Goal: Information Seeking & Learning: Check status

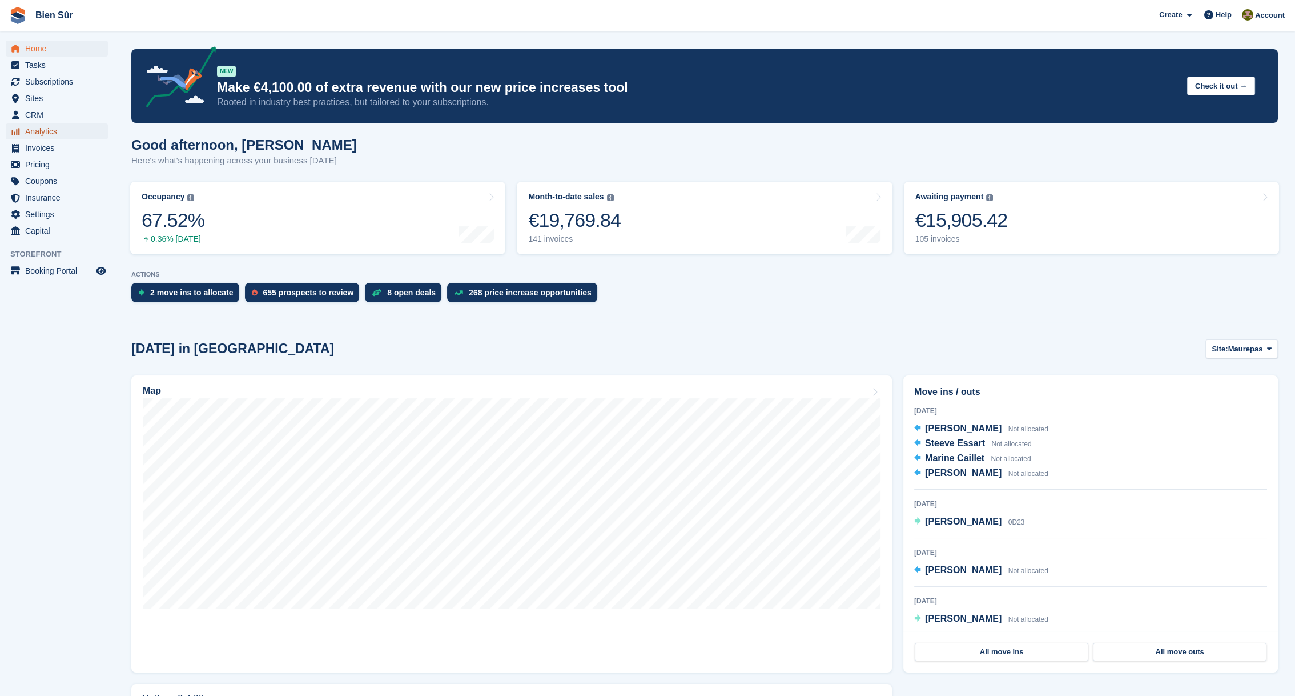
click at [41, 127] on span "Analytics" at bounding box center [59, 131] width 69 height 16
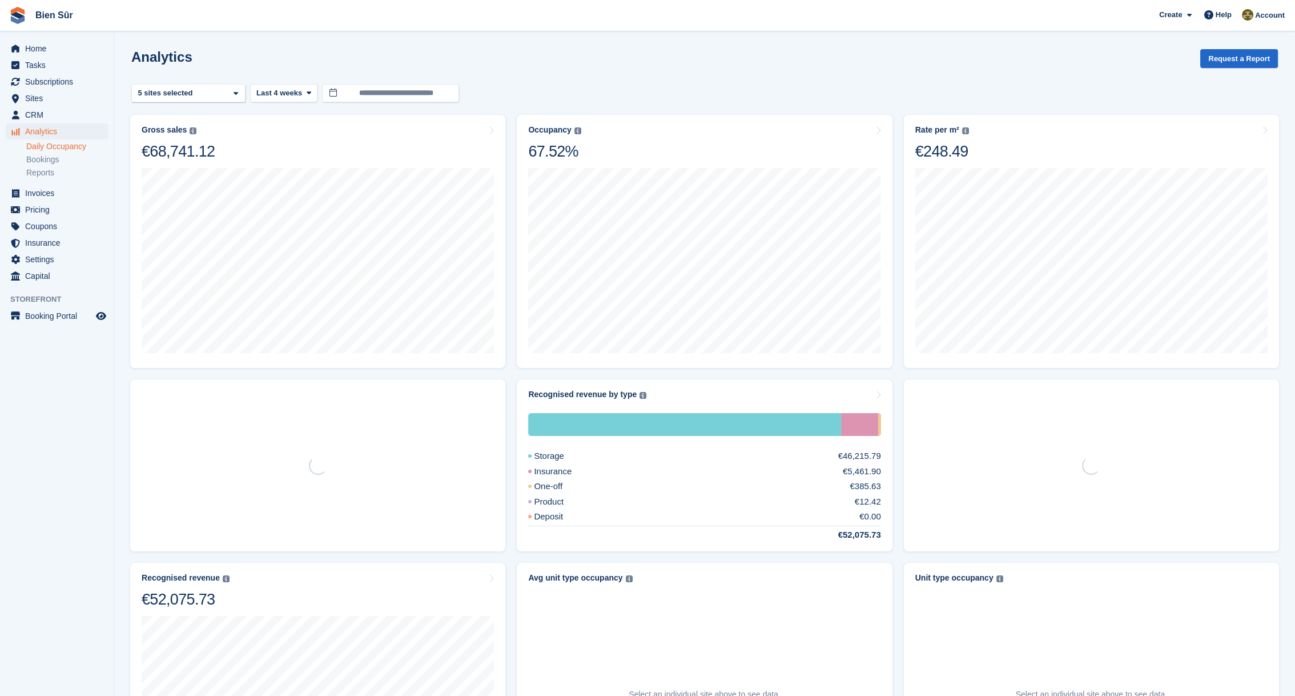
click at [51, 145] on link "Daily Occupancy" at bounding box center [67, 146] width 82 height 11
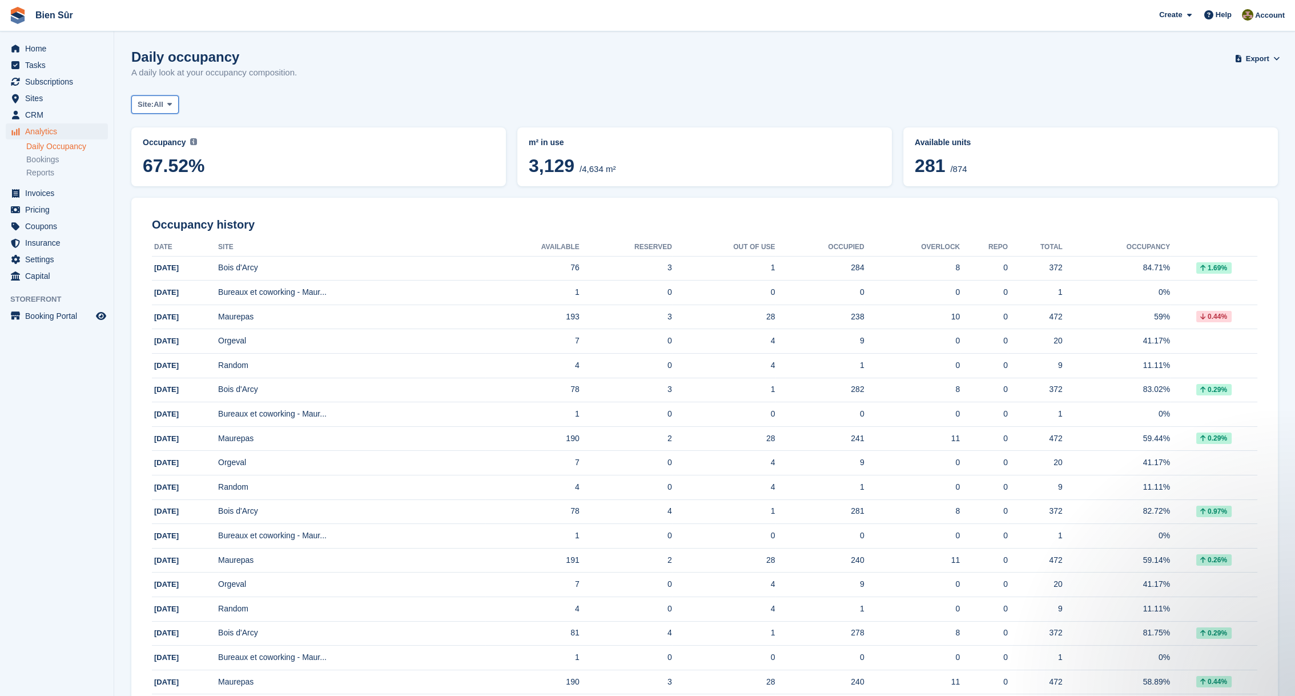
click at [167, 105] on span at bounding box center [169, 104] width 9 height 9
click at [168, 173] on link "Bois d'Arcy" at bounding box center [208, 172] width 142 height 21
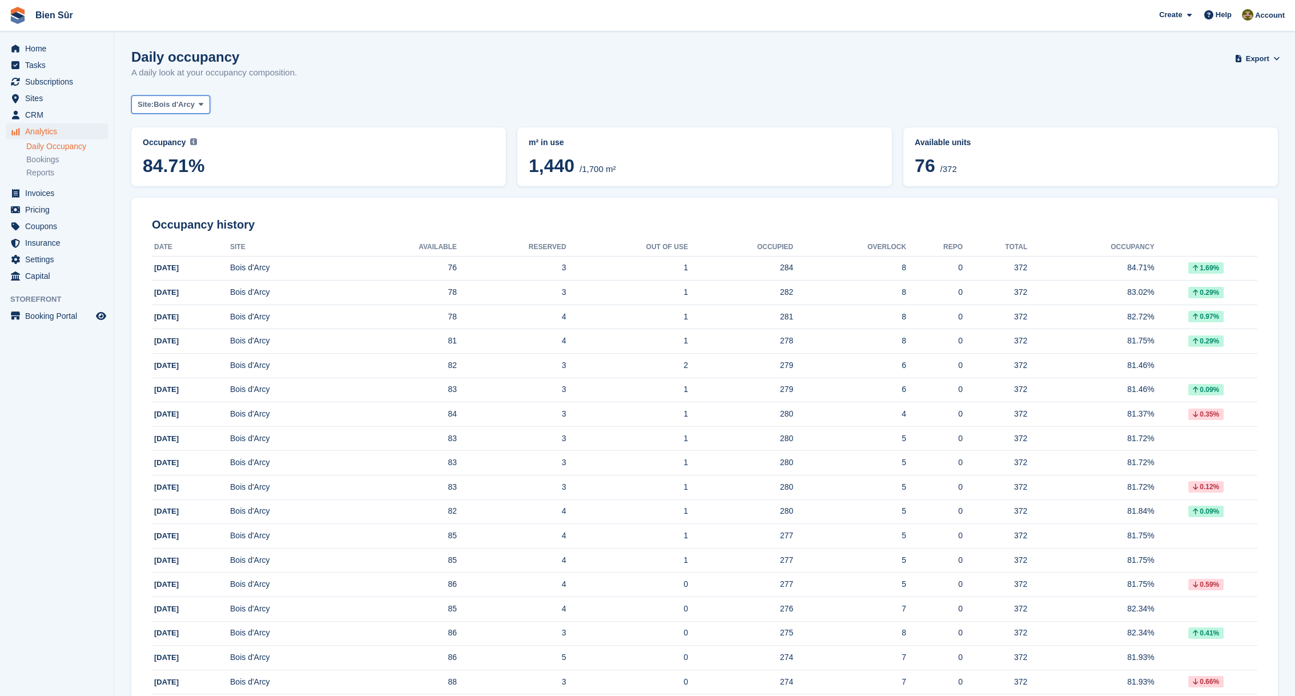
click at [172, 103] on span "Bois d'Arcy" at bounding box center [174, 104] width 41 height 11
click at [180, 152] on link "Maurepas" at bounding box center [208, 152] width 142 height 21
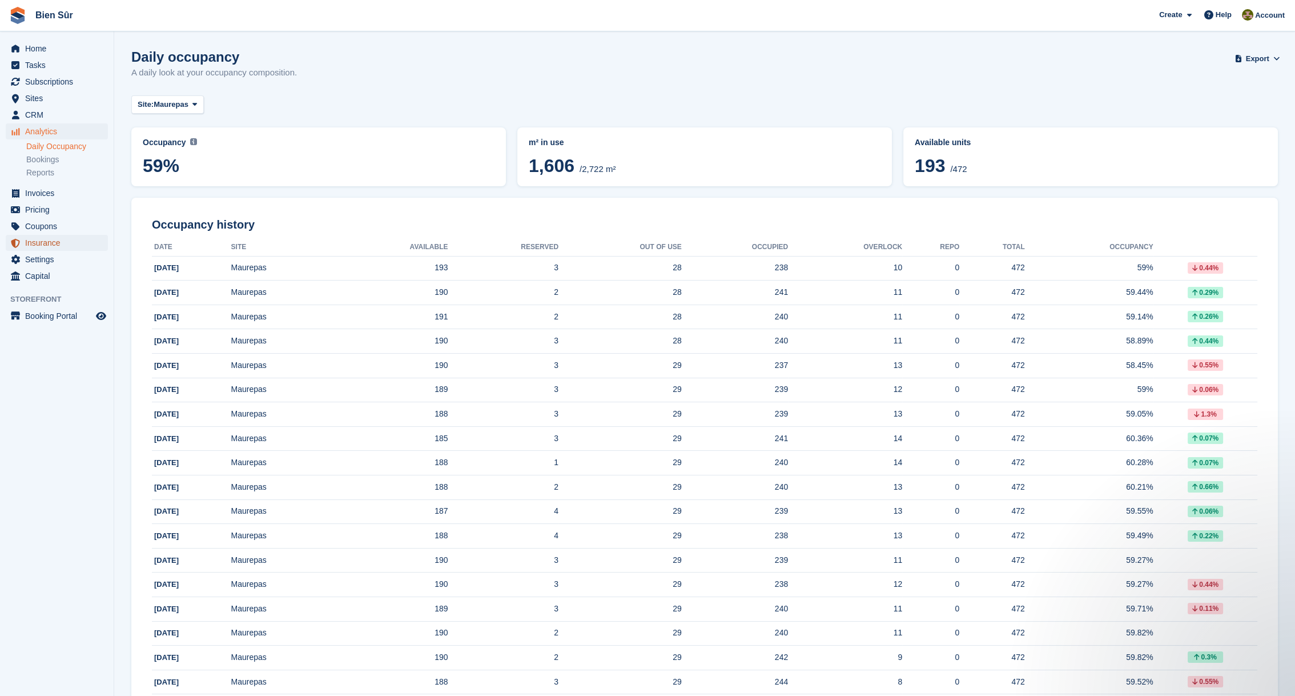
click at [58, 244] on span "Insurance" at bounding box center [59, 243] width 69 height 16
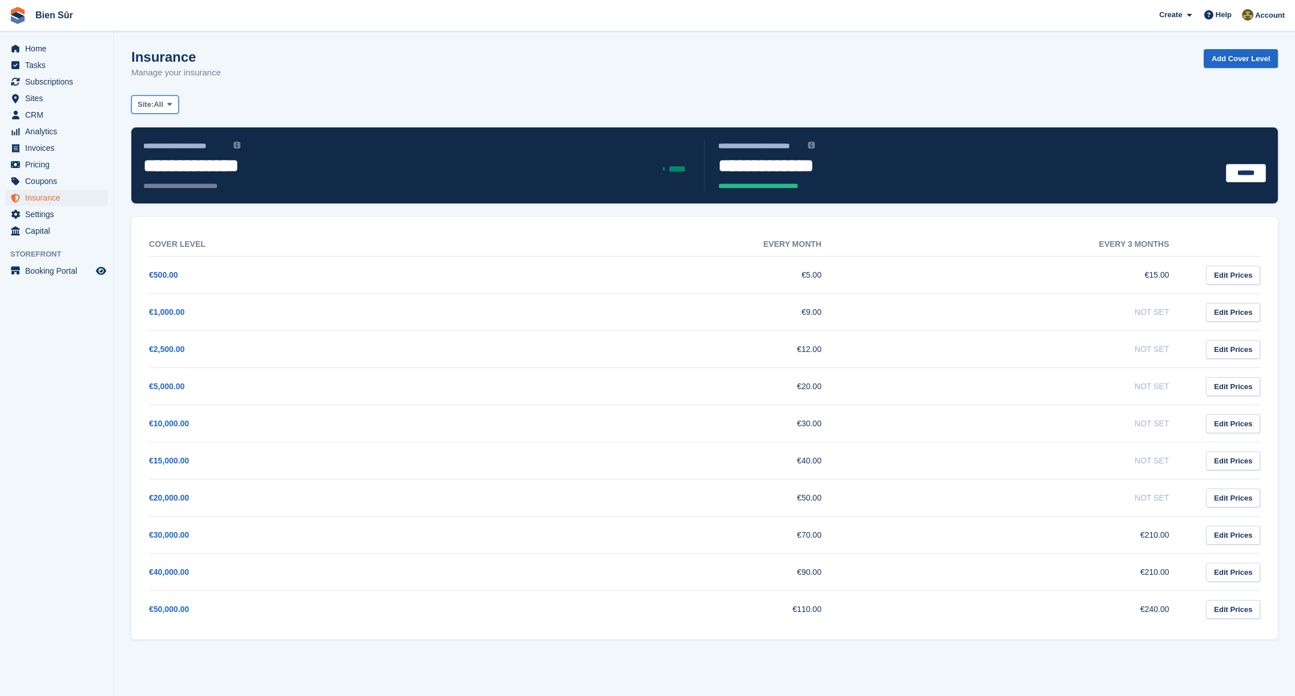
click at [163, 105] on span "All" at bounding box center [159, 104] width 10 height 11
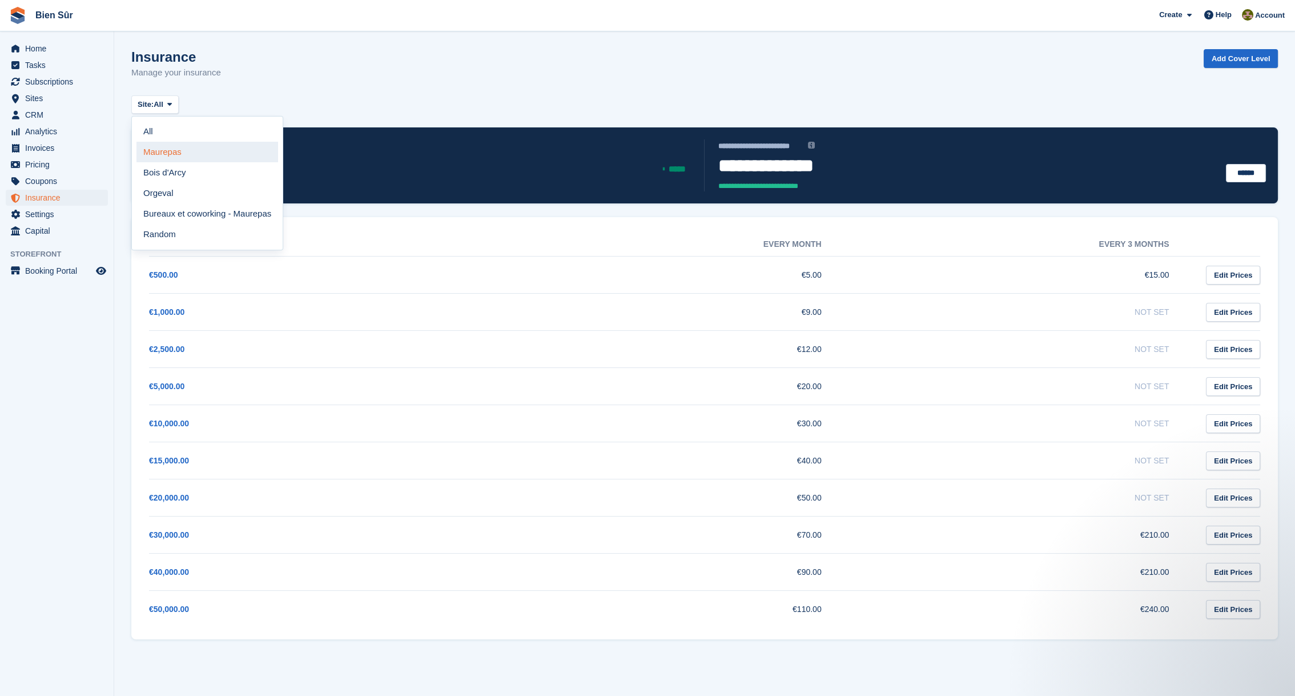
click at [170, 146] on link "Maurepas" at bounding box center [208, 152] width 142 height 21
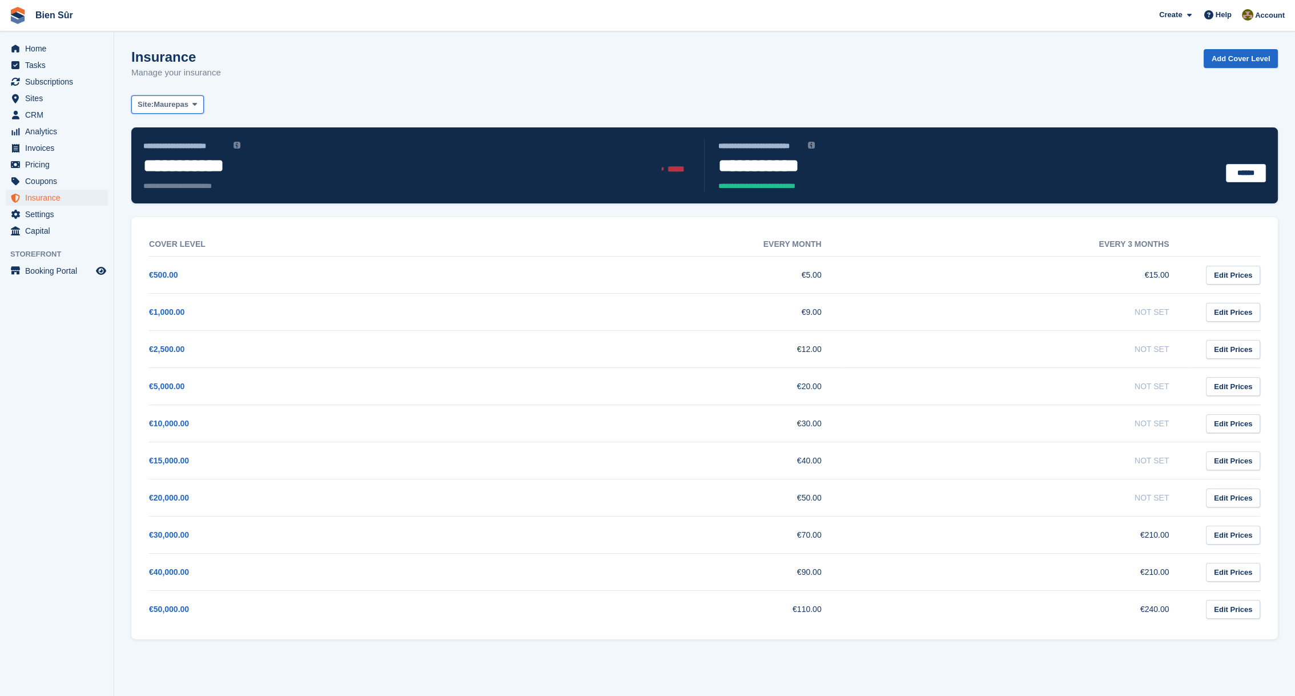
click at [172, 106] on span "Maurepas" at bounding box center [171, 104] width 35 height 11
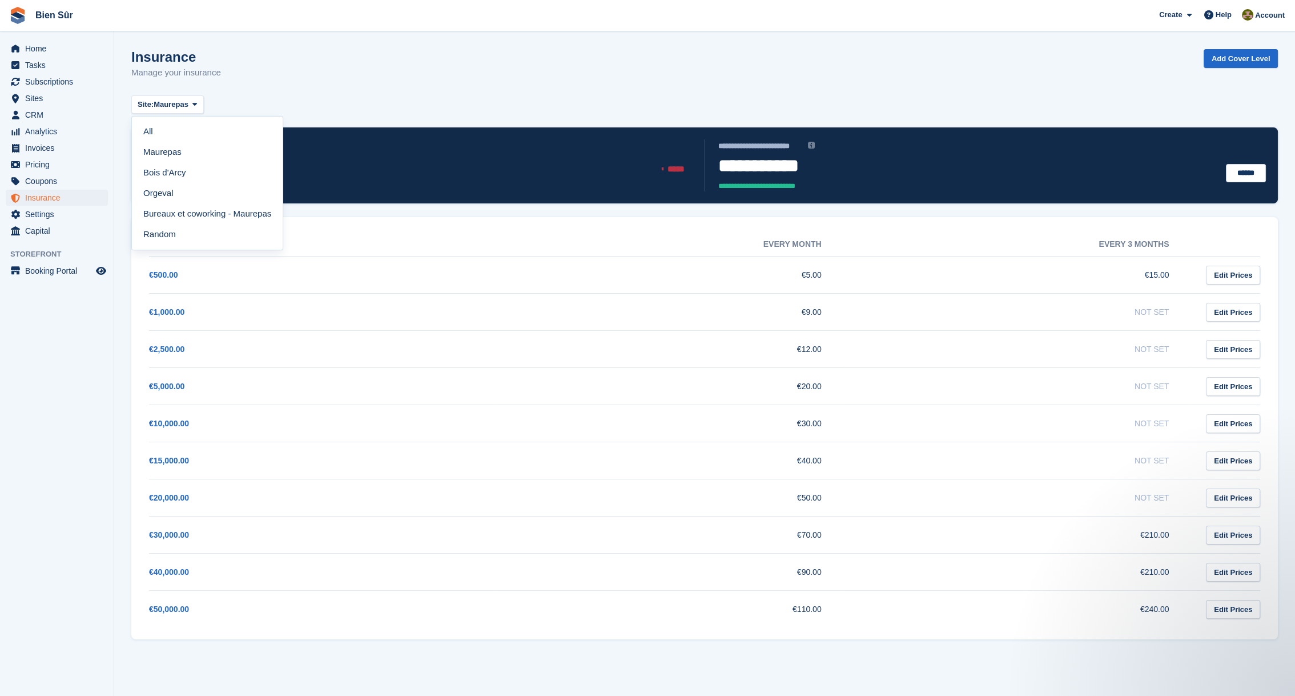
click at [170, 172] on link "Bois d'Arcy" at bounding box center [208, 172] width 142 height 21
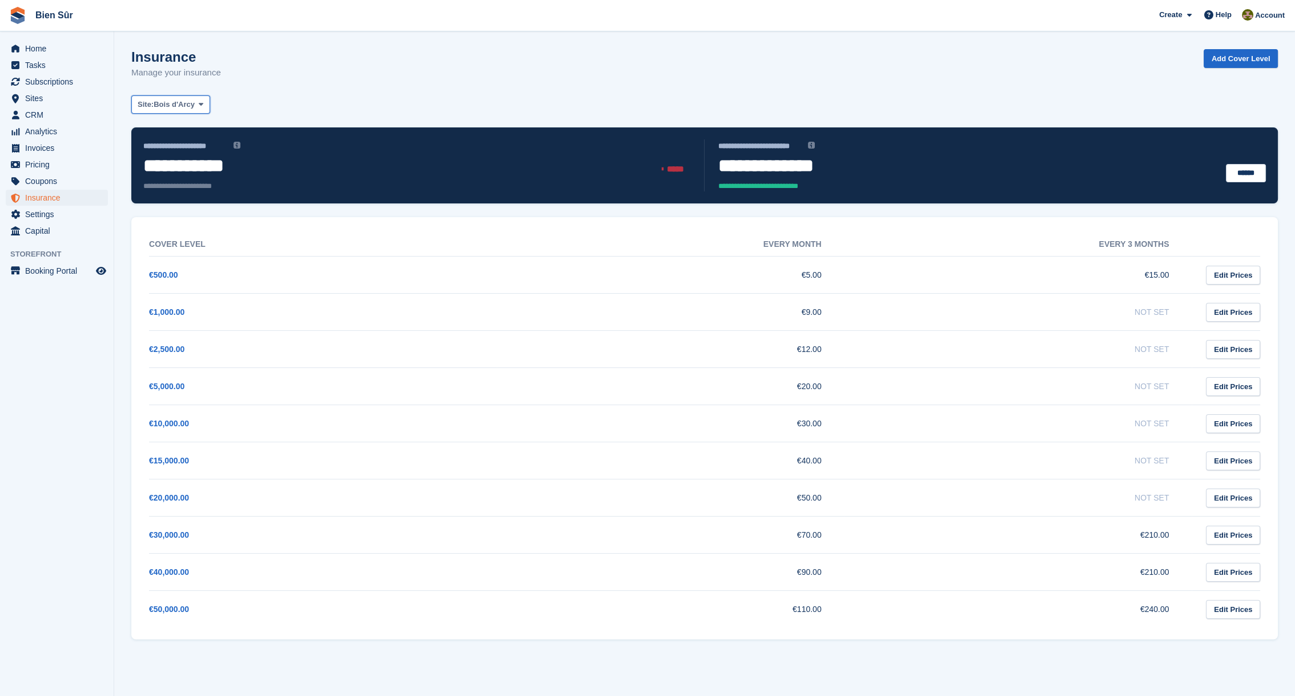
click at [194, 103] on button "Site: Bois d'Arcy" at bounding box center [170, 104] width 79 height 19
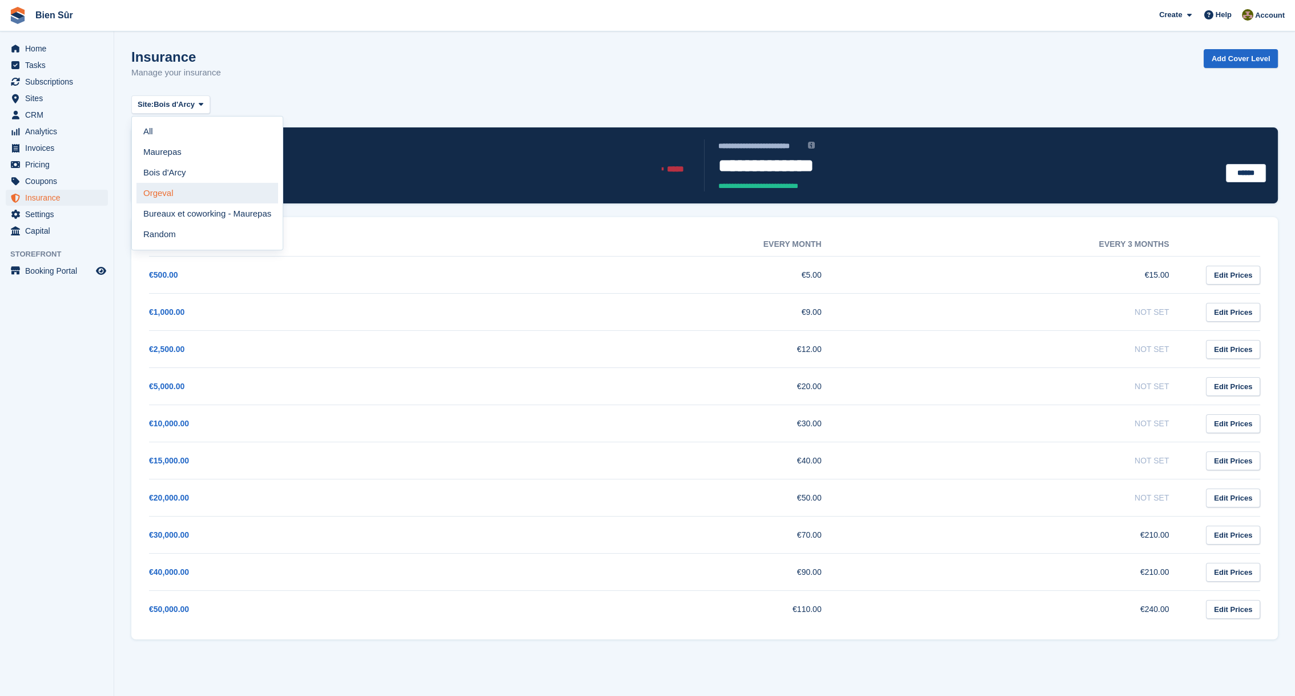
click at [173, 190] on link "Orgeval" at bounding box center [208, 193] width 142 height 21
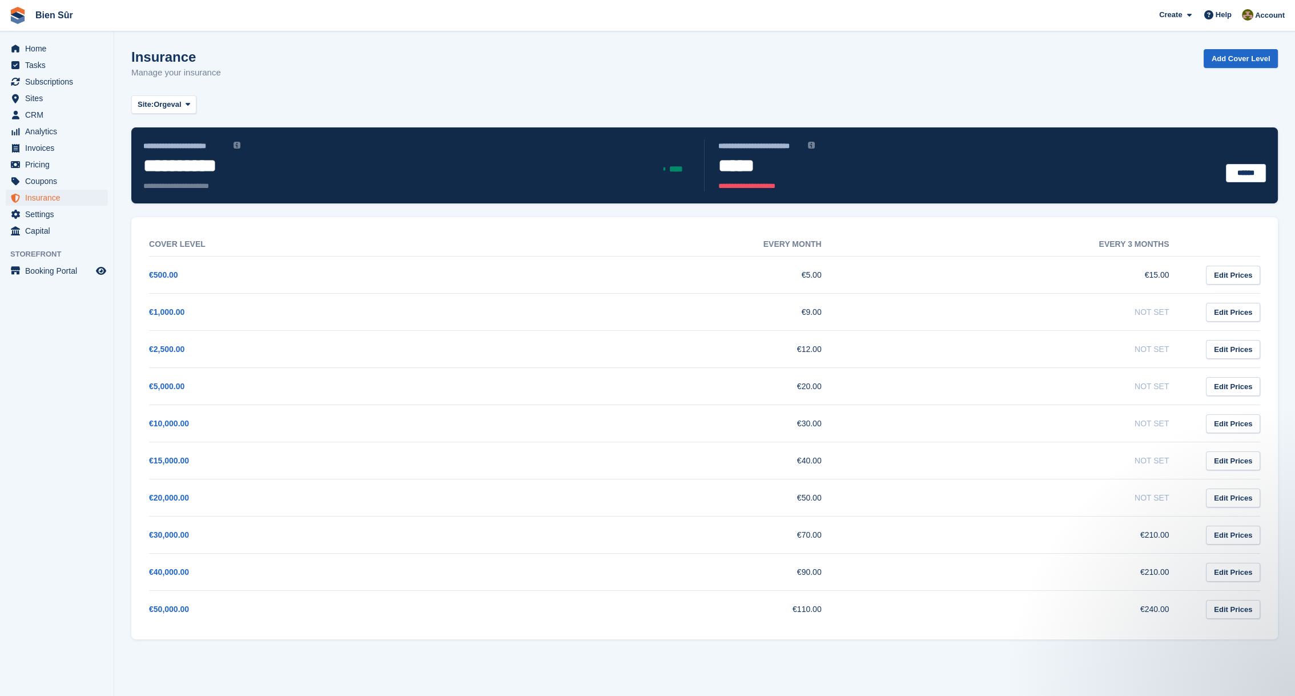
click at [264, 99] on div "Site: Orgeval All Maurepas Bois d'Arcy Orgeval Bureaux et coworking - Maurepas …" at bounding box center [704, 104] width 1147 height 19
